Goal: Check status: Check status

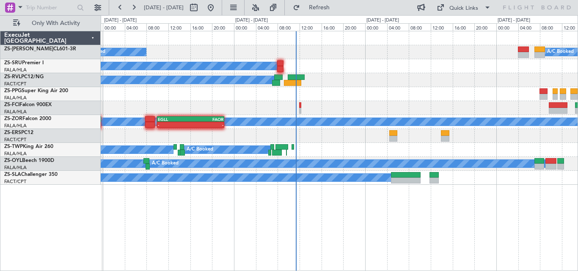
click at [309, 135] on div "A/C Unavailable A/C Booked A/C Booked" at bounding box center [339, 136] width 477 height 14
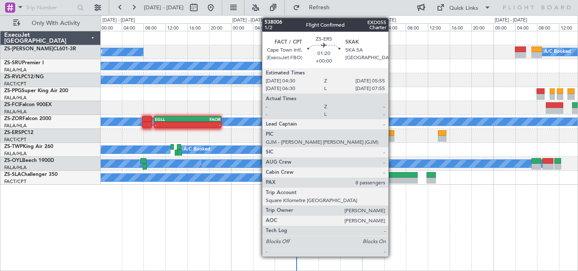
click at [392, 139] on div at bounding box center [390, 139] width 8 height 6
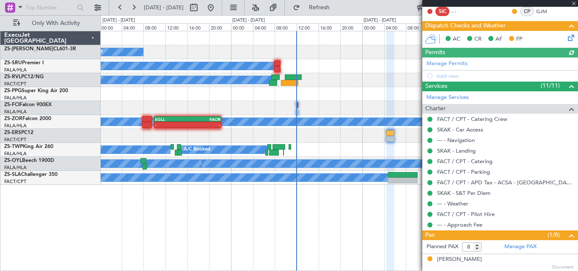
scroll to position [269, 0]
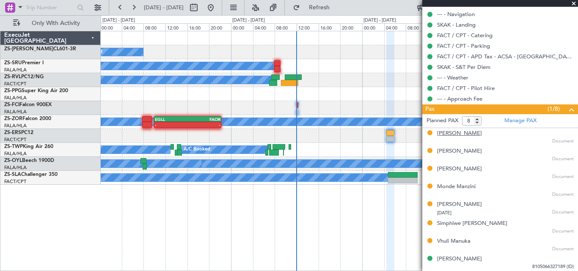
click at [464, 135] on div "[PERSON_NAME]" at bounding box center [459, 133] width 45 height 8
click at [468, 153] on div "[PERSON_NAME]" at bounding box center [459, 151] width 45 height 8
click at [446, 171] on div "[PERSON_NAME]" at bounding box center [459, 169] width 45 height 8
click at [451, 187] on div "Monde Manzini" at bounding box center [456, 187] width 38 height 8
click at [455, 205] on div "[PERSON_NAME]" at bounding box center [459, 204] width 45 height 8
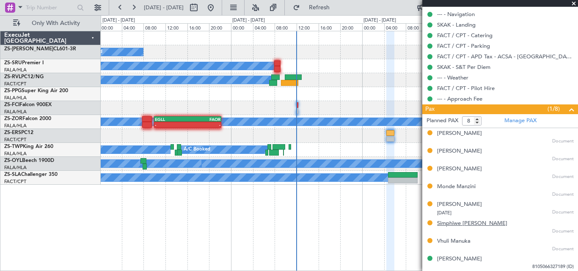
click at [454, 222] on div "Simphiwe [PERSON_NAME]" at bounding box center [472, 224] width 70 height 8
click at [455, 241] on div "Vhuli Manuka" at bounding box center [453, 241] width 33 height 8
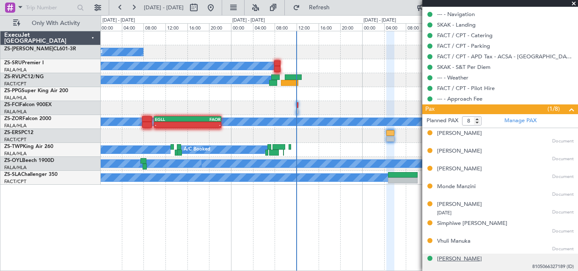
click at [469, 259] on div "[PERSON_NAME]" at bounding box center [459, 259] width 45 height 8
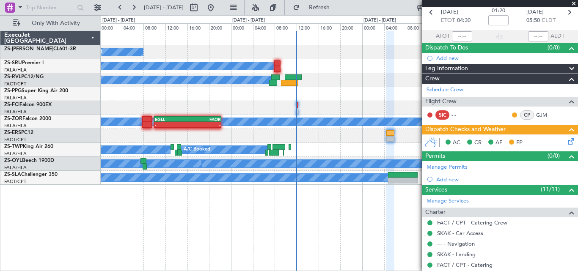
scroll to position [0, 0]
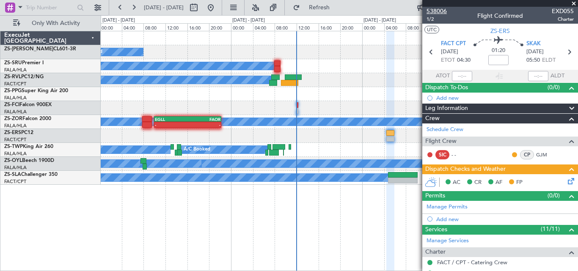
click at [431, 8] on span "538006" at bounding box center [436, 11] width 20 height 9
click at [565, 48] on icon at bounding box center [568, 52] width 11 height 11
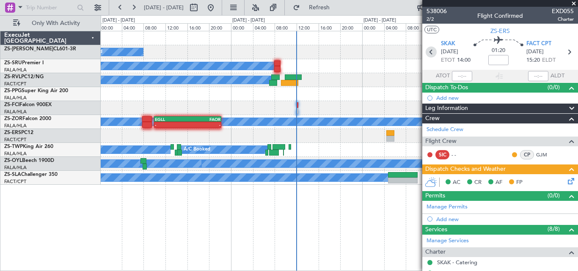
click at [426, 49] on icon at bounding box center [431, 52] width 11 height 11
click at [428, 50] on icon at bounding box center [431, 52] width 11 height 11
type input "8"
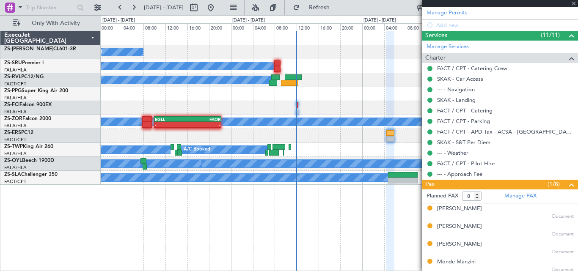
scroll to position [290, 0]
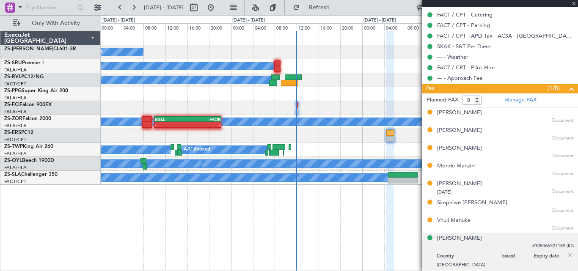
type input "+00:40"
type input "06:21"
type input "07:12"
type input "0"
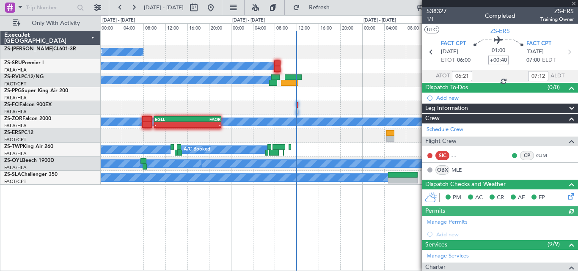
drag, startPoint x: 577, startPoint y: 57, endPoint x: 577, endPoint y: 77, distance: 20.3
click at [577, 77] on article "538327 1/1 Completed ZS-ERS Training Owner UTC ZS-ERS FACT CPT [DATE] ETOT 06:0…" at bounding box center [500, 139] width 156 height 264
click at [563, 48] on icon at bounding box center [568, 52] width 11 height 11
click at [563, 52] on icon at bounding box center [568, 52] width 11 height 11
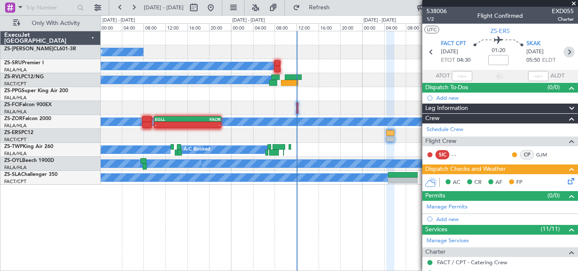
click at [566, 54] on icon at bounding box center [568, 52] width 11 height 11
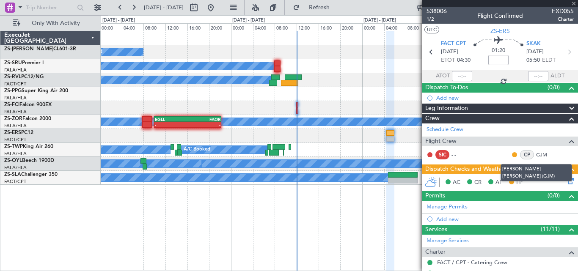
type input "4"
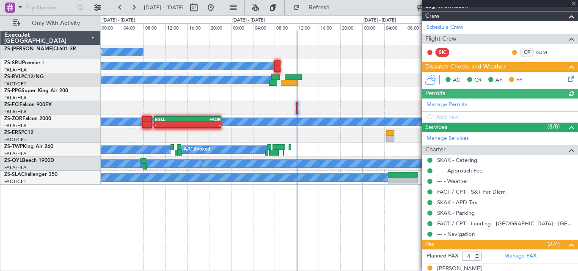
scroll to position [167, 0]
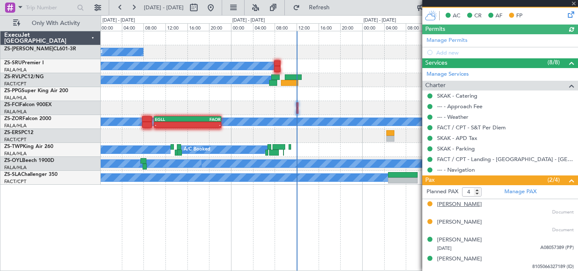
click at [444, 204] on div "[PERSON_NAME]" at bounding box center [459, 204] width 45 height 8
click at [471, 221] on div "[PERSON_NAME]" at bounding box center [459, 222] width 45 height 8
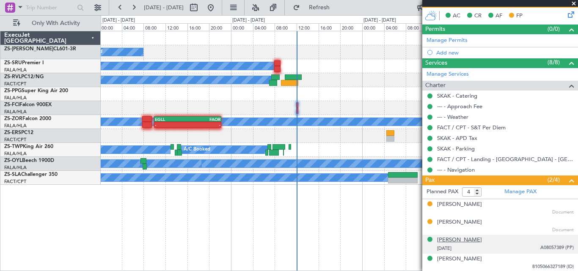
click at [473, 237] on div "[PERSON_NAME]" at bounding box center [459, 240] width 45 height 8
click at [462, 238] on div "[PERSON_NAME]" at bounding box center [459, 240] width 45 height 8
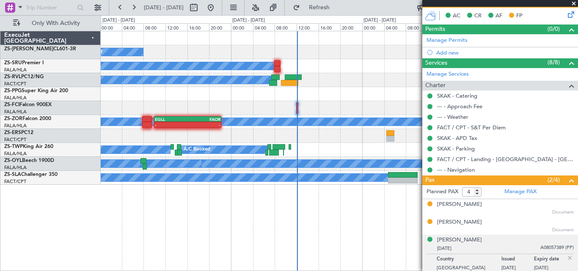
scroll to position [187, 0]
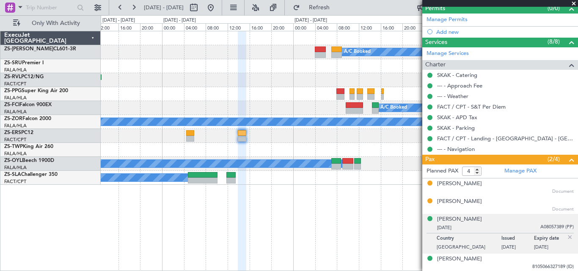
click at [165, 210] on div "A/C Booked A/C Booked A/C Unavailable A/C Booked A/C Booked A/C Booked A/C Book…" at bounding box center [339, 151] width 477 height 240
